Goal: Find specific page/section: Find specific page/section

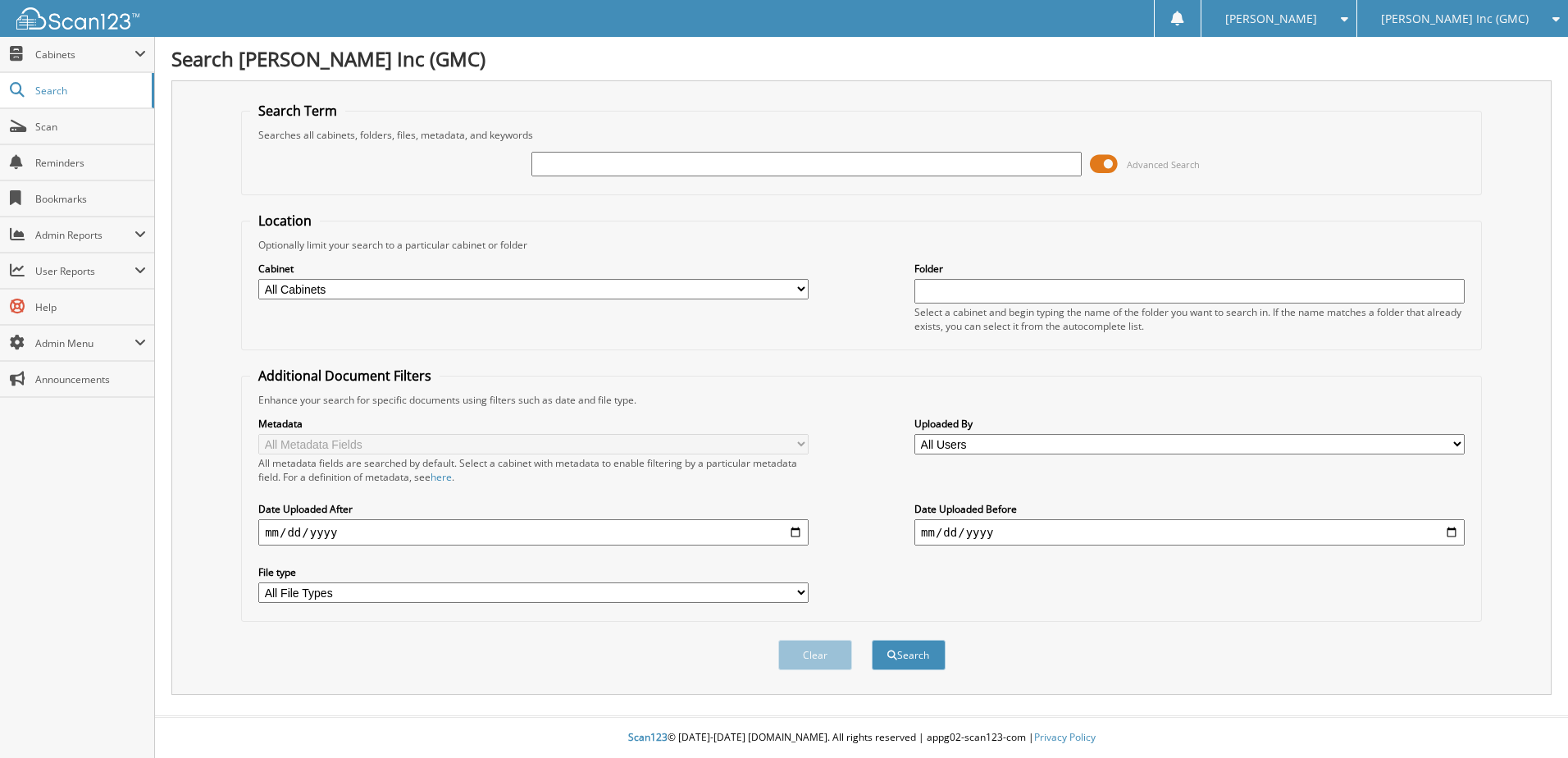
click at [566, 159] on input "text" at bounding box center [807, 164] width 550 height 25
type input "230278"
click at [872, 640] on button "Search" at bounding box center [909, 655] width 74 height 30
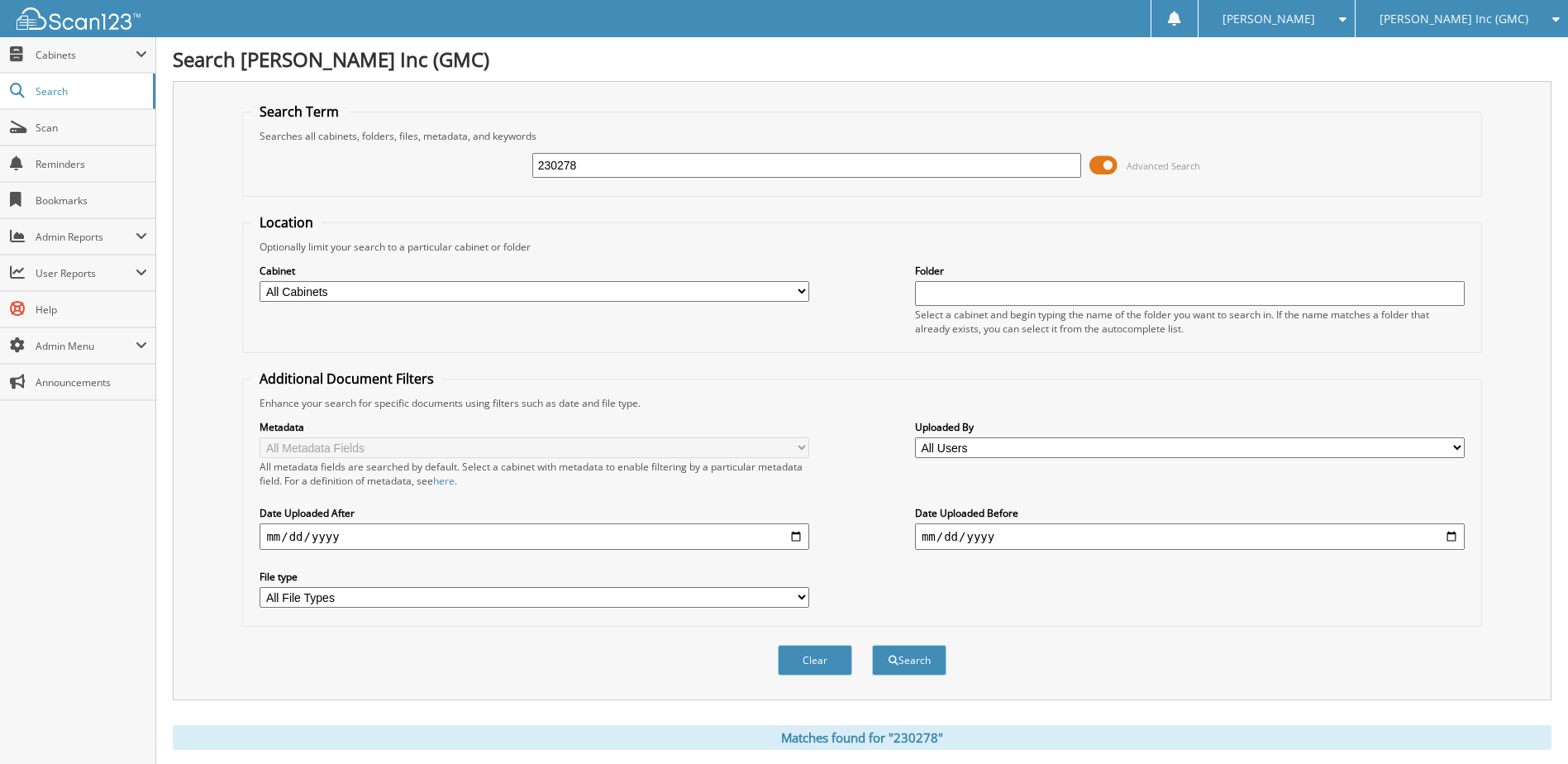
drag, startPoint x: 566, startPoint y: 159, endPoint x: 513, endPoint y: 154, distance: 53.2
click at [513, 154] on div "230278 Advanced Search" at bounding box center [862, 166] width 1221 height 45
type input "163897"
click at [872, 645] on button "Search" at bounding box center [909, 660] width 75 height 31
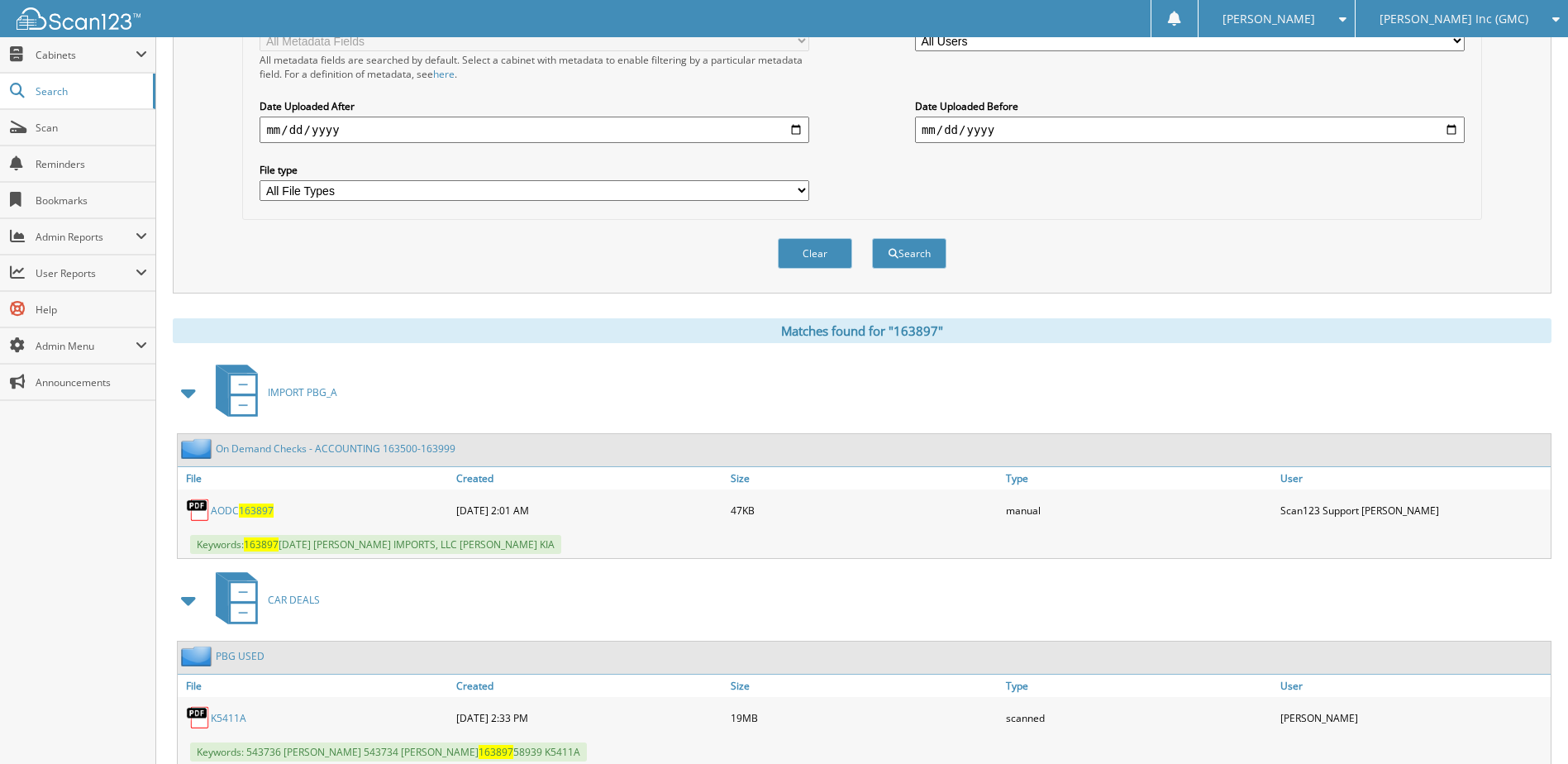
scroll to position [414, 0]
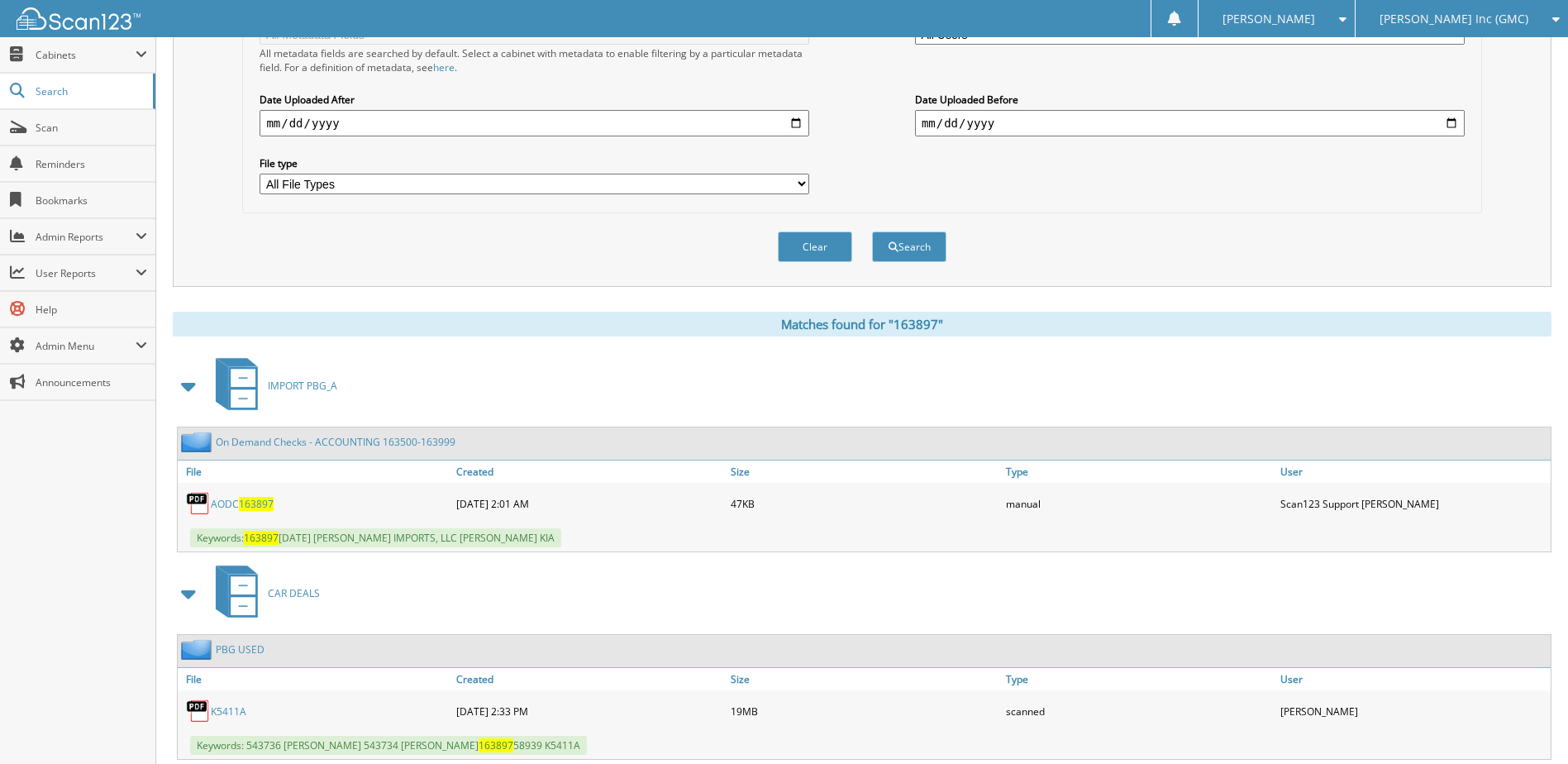
click at [221, 714] on link "K5411A" at bounding box center [228, 712] width 35 height 14
